Goal: Check status

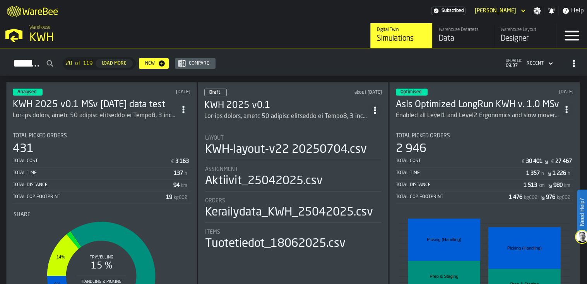
click at [99, 105] on h3 "KWH 2025 v0.1 MSv [DATE] data test" at bounding box center [95, 105] width 164 height 12
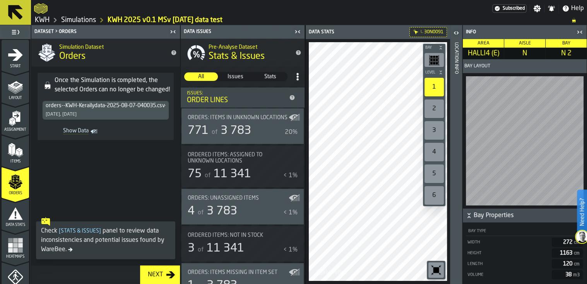
click at [300, 31] on icon "button-toggle-Close me" at bounding box center [297, 31] width 9 height 9
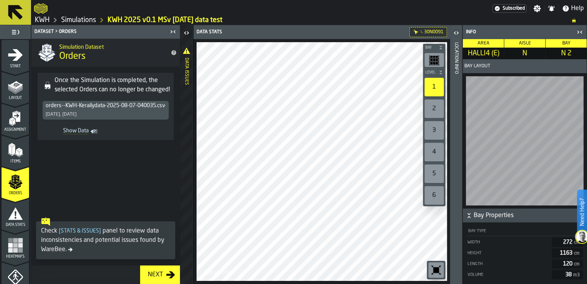
click at [170, 31] on icon "button-toggle-Close me" at bounding box center [172, 31] width 9 height 9
